Goal: Task Accomplishment & Management: Use online tool/utility

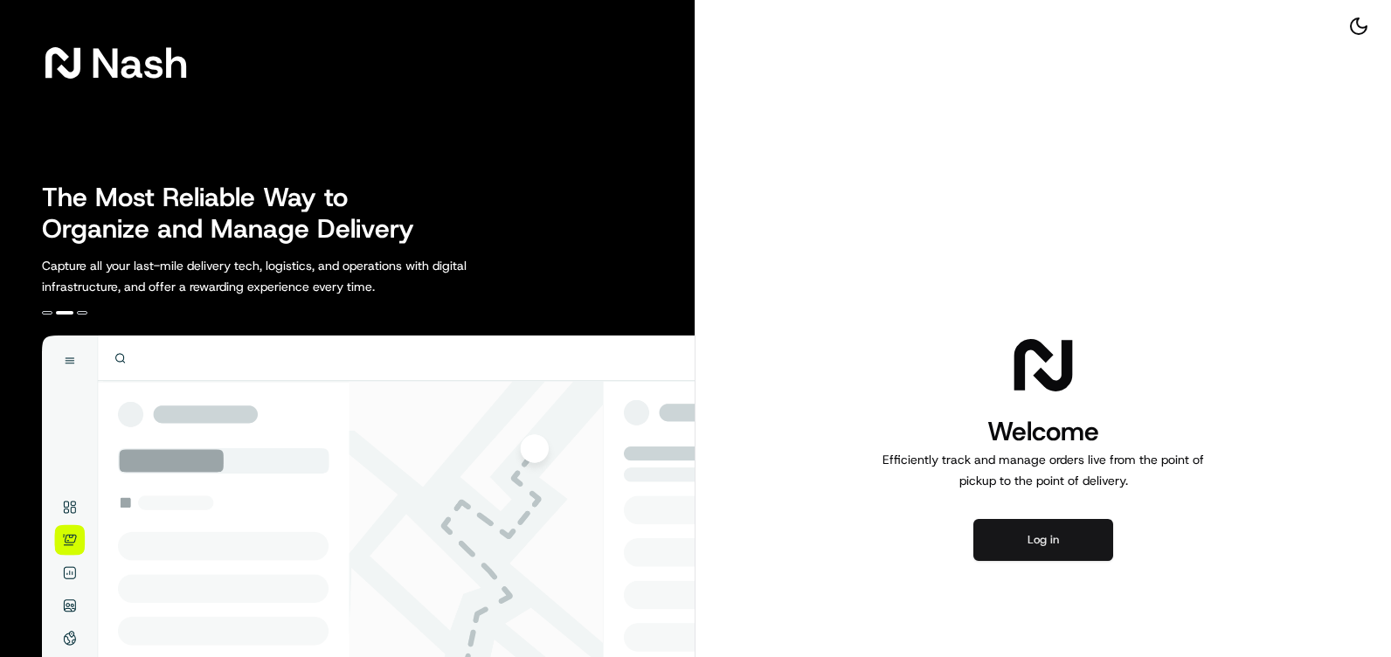
click at [1036, 531] on button "Log in" at bounding box center [1044, 540] width 140 height 42
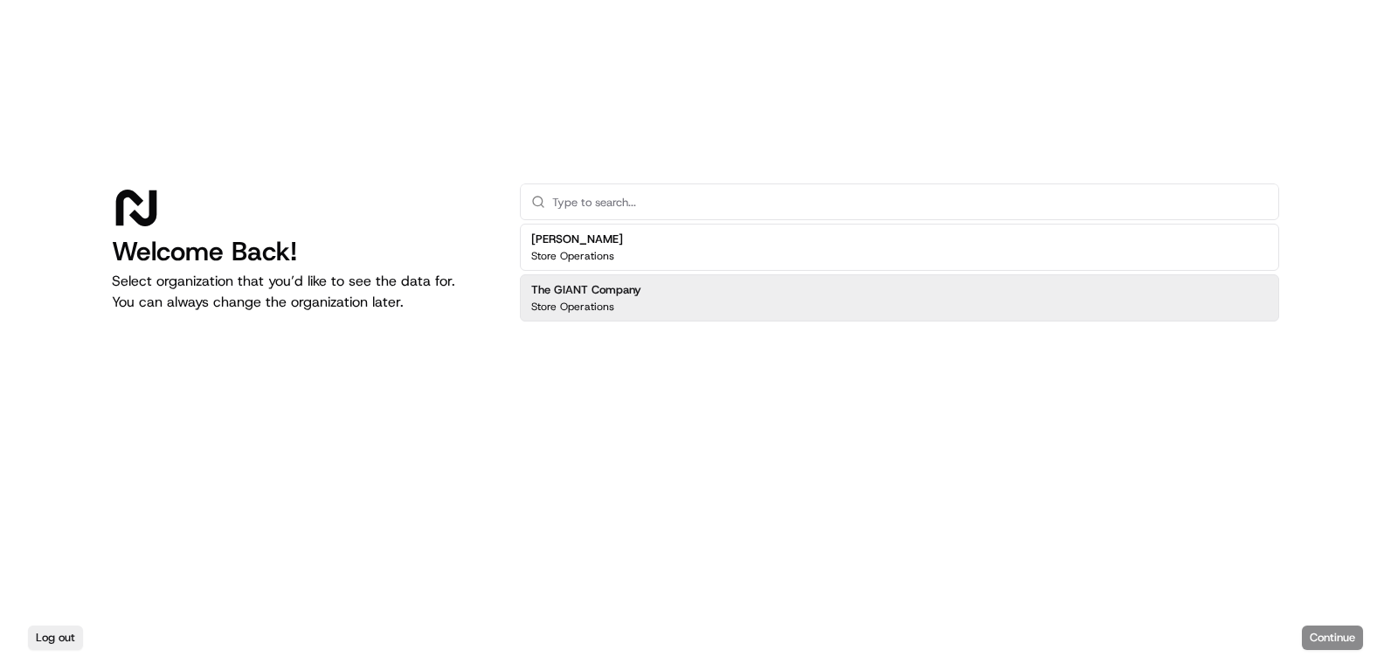
click at [697, 250] on div "Martin's Store Operations" at bounding box center [900, 247] width 760 height 47
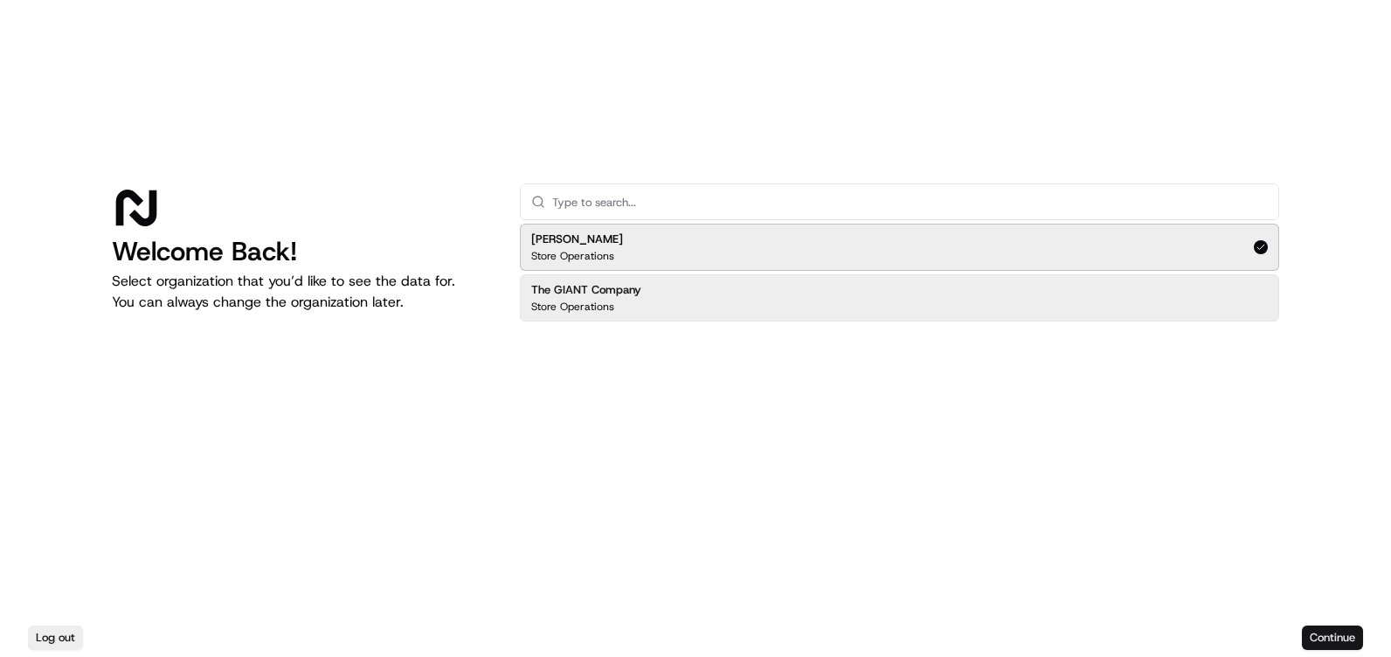
click at [1329, 628] on button "Continue" at bounding box center [1332, 638] width 61 height 24
